Goal: Task Accomplishment & Management: Complete application form

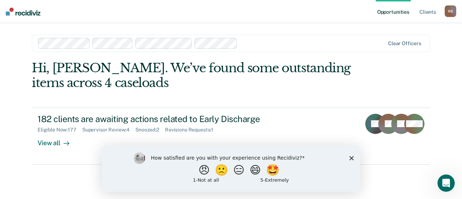
click at [350, 159] on icon "Close survey" at bounding box center [351, 157] width 4 height 4
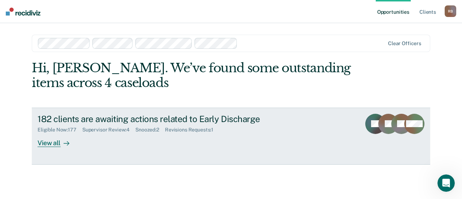
click at [123, 129] on div "Supervisor Review : 4" at bounding box center [108, 130] width 53 height 6
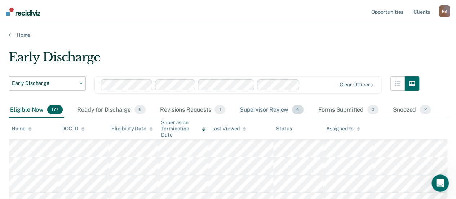
click at [284, 109] on div "Supervisor Review 4" at bounding box center [271, 110] width 67 height 16
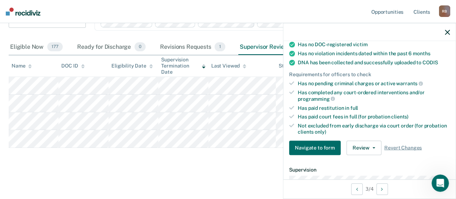
scroll to position [180, 0]
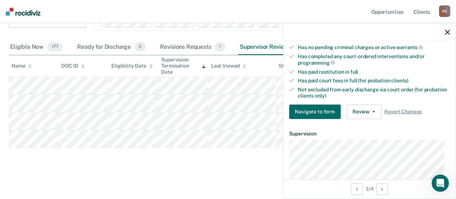
click at [243, 177] on main "Early Discharge Early Discharge Early Discharge Clear officers Eligible Now 177…" at bounding box center [228, 86] width 456 height 222
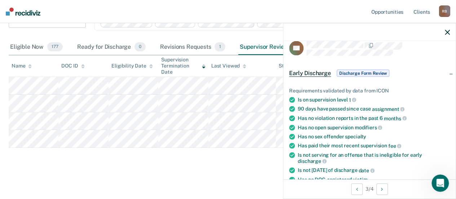
scroll to position [0, 0]
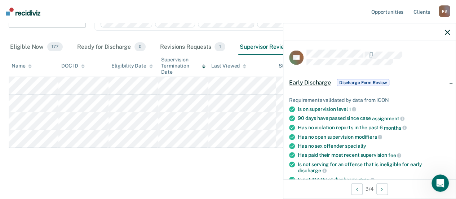
click at [370, 83] on span "Discharge Form Review" at bounding box center [363, 82] width 53 height 7
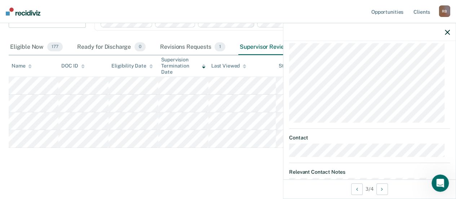
scroll to position [89, 0]
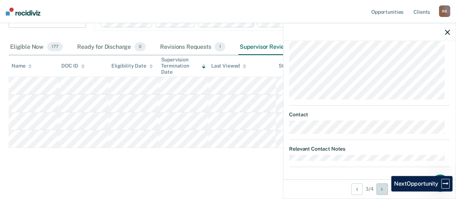
click at [386, 190] on button "Next Opportunity" at bounding box center [383, 189] width 12 height 12
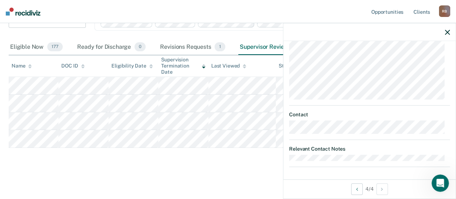
scroll to position [0, 0]
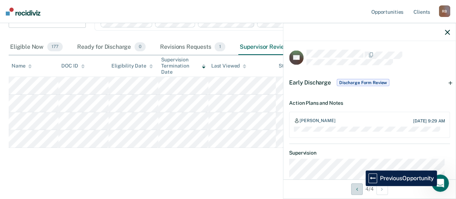
click at [361, 186] on button "Previous Opportunity" at bounding box center [357, 189] width 12 height 12
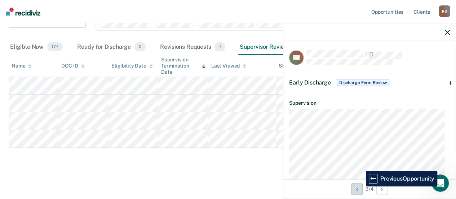
click at [361, 186] on button "Previous Opportunity" at bounding box center [357, 189] width 12 height 12
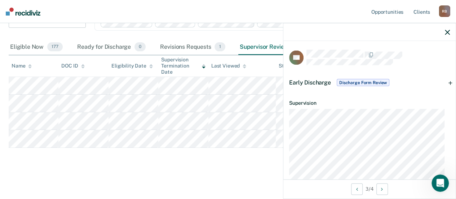
click at [361, 82] on span "Discharge Form Review" at bounding box center [363, 82] width 53 height 7
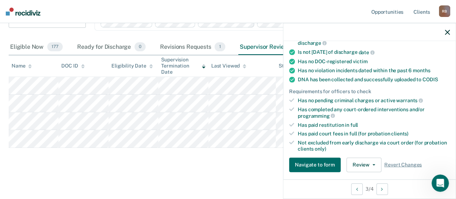
scroll to position [180, 0]
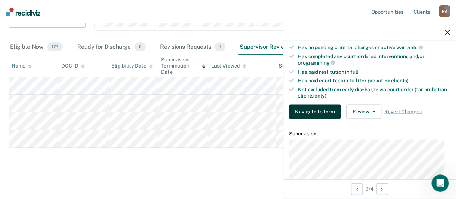
click at [333, 109] on button "Navigate to form" at bounding box center [315, 111] width 52 height 14
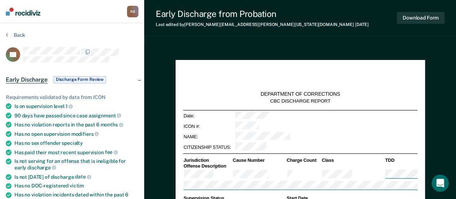
type textarea "x"
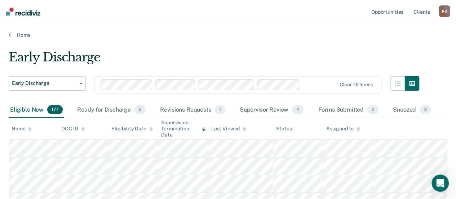
scroll to position [63, 0]
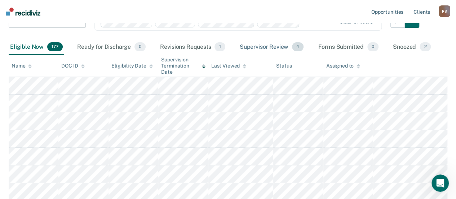
click at [267, 47] on div "Supervisor Review 4" at bounding box center [271, 47] width 67 height 16
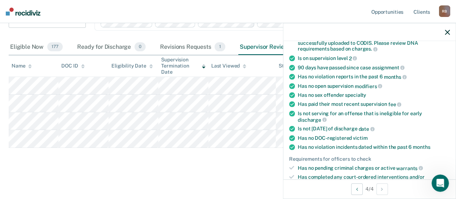
scroll to position [180, 0]
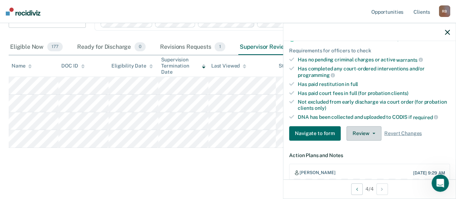
click at [363, 128] on button "Review" at bounding box center [364, 133] width 35 height 14
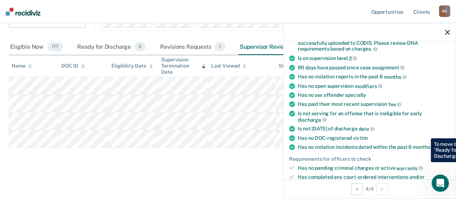
scroll to position [0, 0]
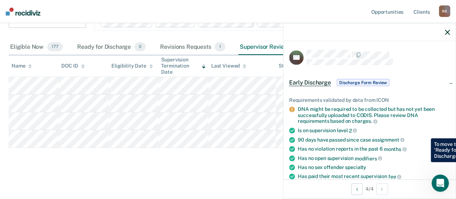
click at [177, 170] on main "Early Discharge Early Discharge Early Discharge Clear officers Eligible Now 177…" at bounding box center [228, 86] width 456 height 222
click at [158, 171] on main "Early Discharge Early Discharge Early Discharge Clear officers Eligible Now 177…" at bounding box center [228, 86] width 456 height 222
